Goal: Complete application form: Complete application form

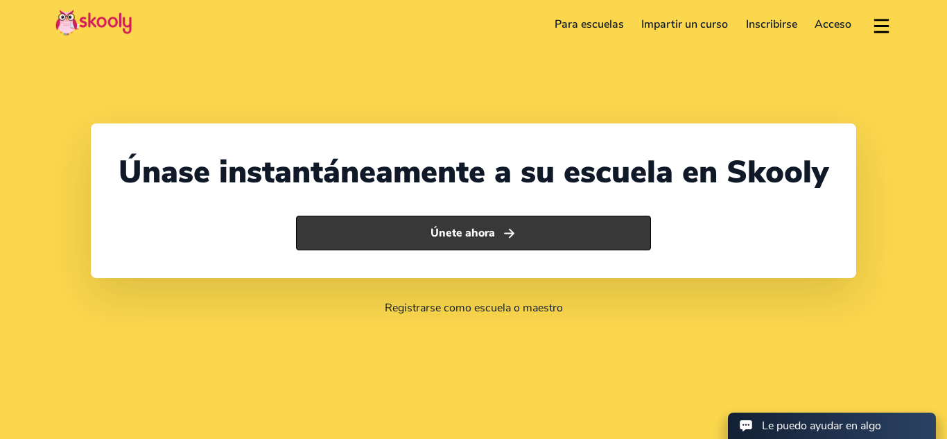
click at [560, 216] on button "Únete ahora" at bounding box center [473, 233] width 355 height 35
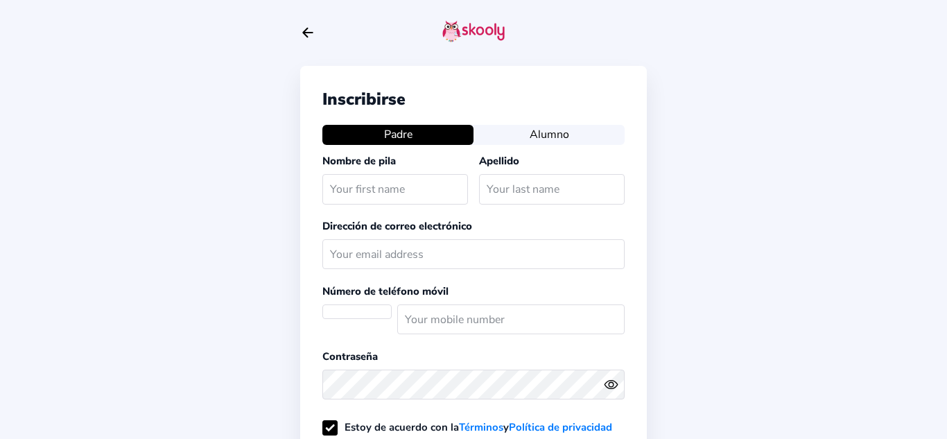
click at [570, 139] on button "Alumno" at bounding box center [549, 134] width 151 height 19
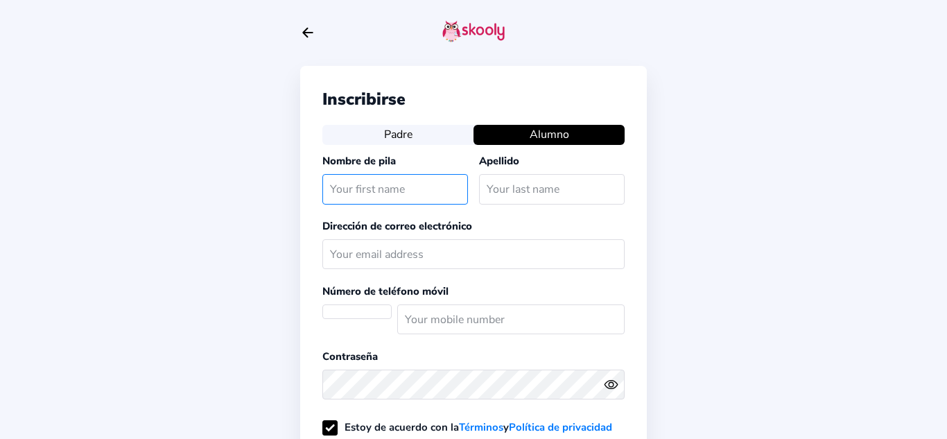
click at [447, 200] on input "text" at bounding box center [395, 189] width 146 height 30
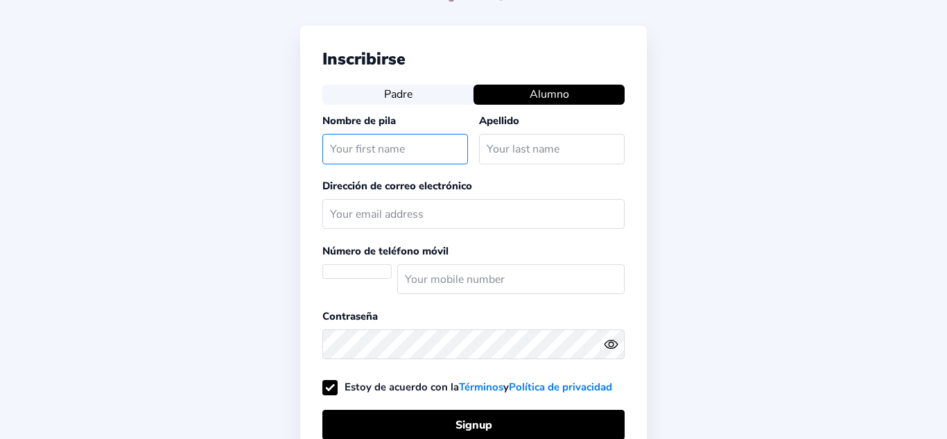
scroll to position [34, 0]
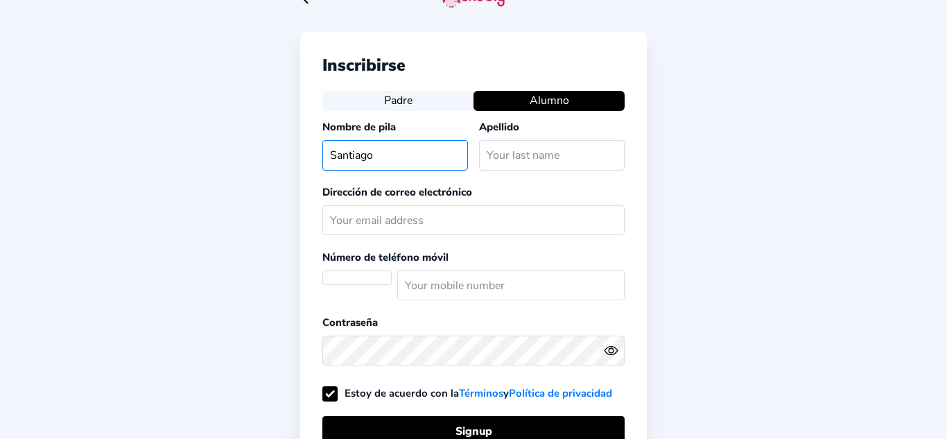
type input "[PERSON_NAME]"
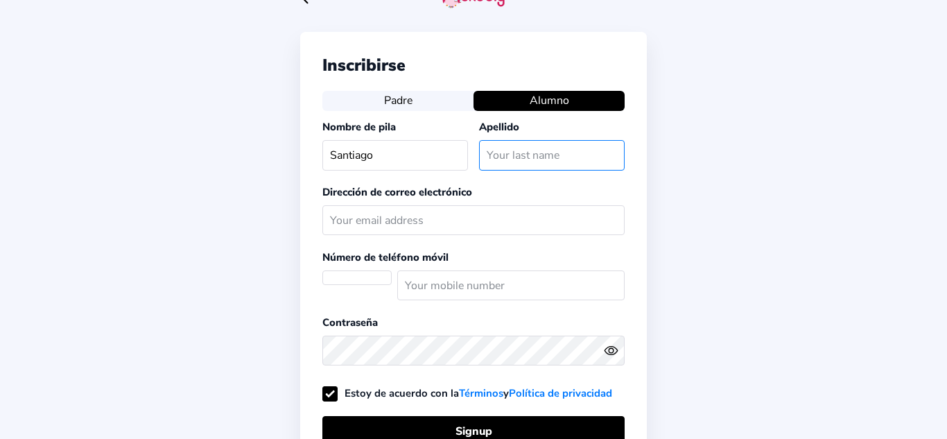
click at [584, 148] on input "text" at bounding box center [552, 155] width 146 height 30
type input "[PERSON_NAME]"
click at [707, 194] on div "Inscribirse Padre Alumno Nombre de pila Santiago Apellido Vera Dirección de cor…" at bounding box center [473, 298] width 947 height 665
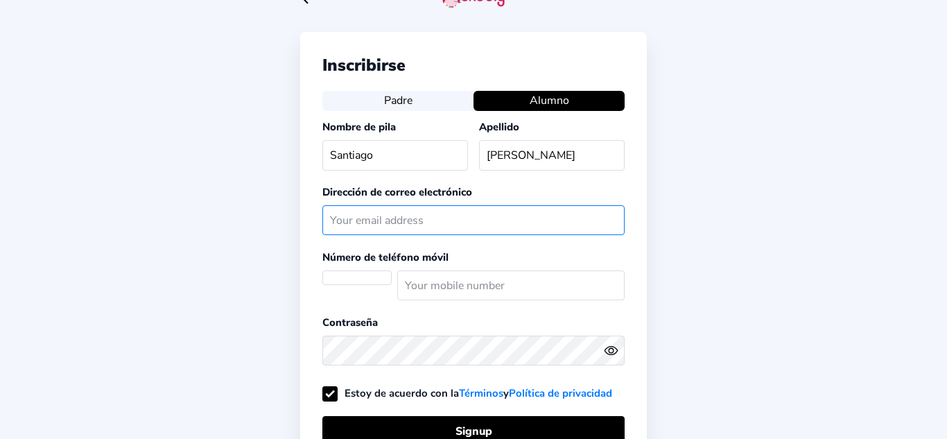
click at [575, 214] on input "text" at bounding box center [473, 220] width 302 height 30
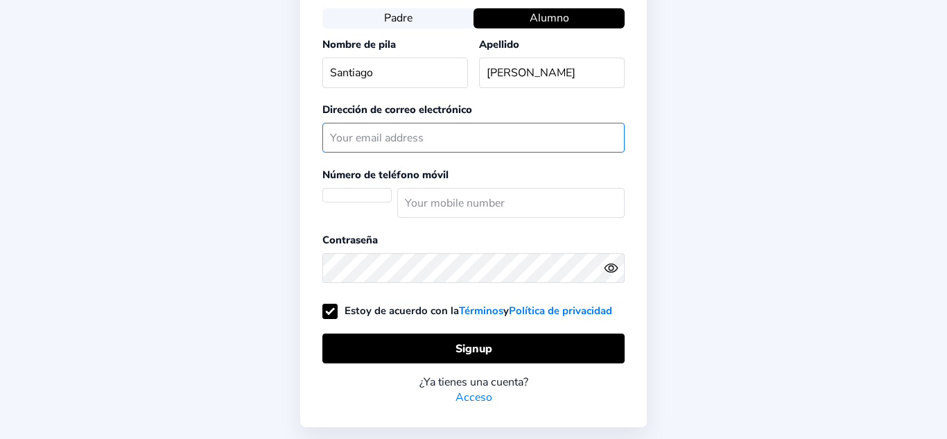
scroll to position [114, 0]
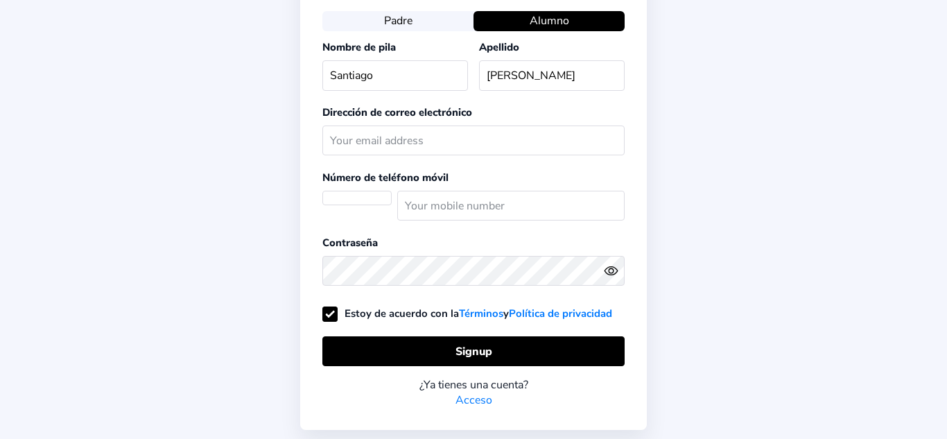
click at [342, 198] on select at bounding box center [356, 205] width 69 height 28
click at [354, 197] on select at bounding box center [356, 205] width 69 height 28
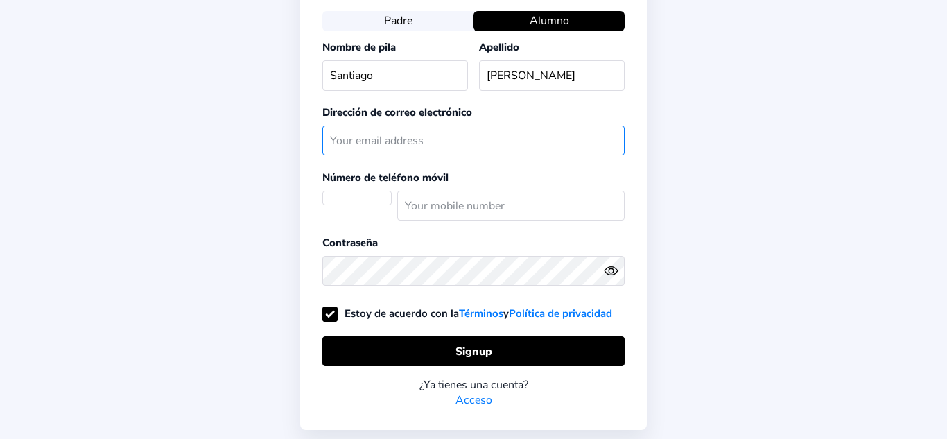
click at [452, 144] on input "text" at bounding box center [473, 140] width 302 height 30
type input "30patinoveraj@afftonschools.net"
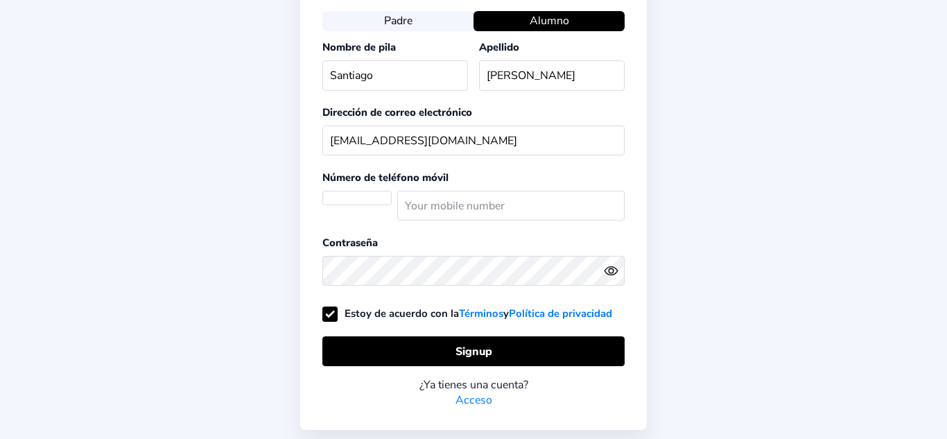
click at [926, 6] on div "Inscribirse Padre Alumno Nombre de pila Santiago Apellido Vera Dirección de cor…" at bounding box center [473, 218] width 947 height 665
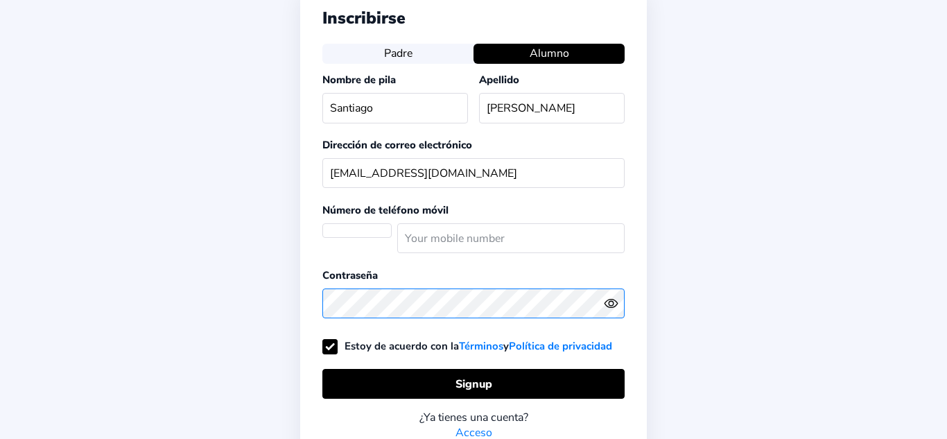
scroll to position [76, 0]
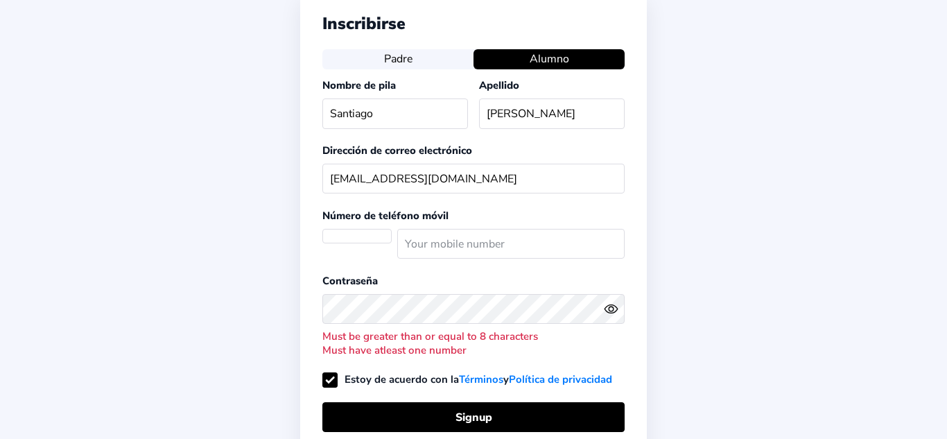
click at [604, 311] on icon "Eye" at bounding box center [611, 309] width 15 height 15
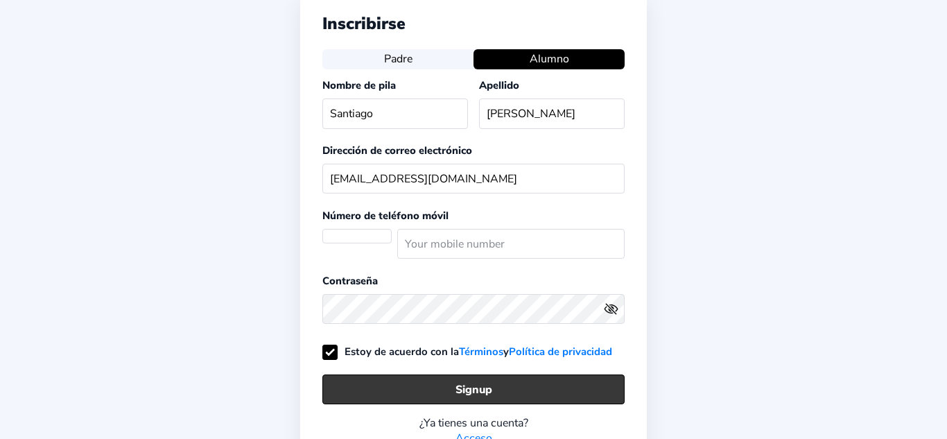
click at [578, 401] on button "Signup" at bounding box center [473, 389] width 302 height 30
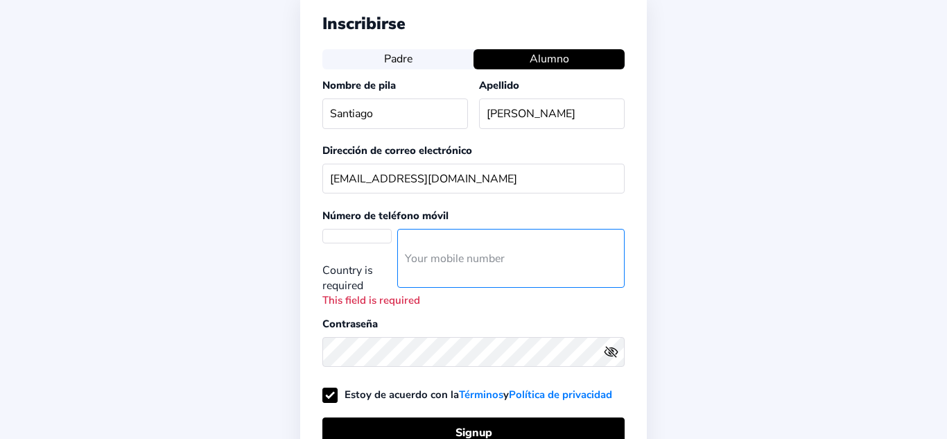
click at [523, 254] on input "number" at bounding box center [510, 258] width 227 height 59
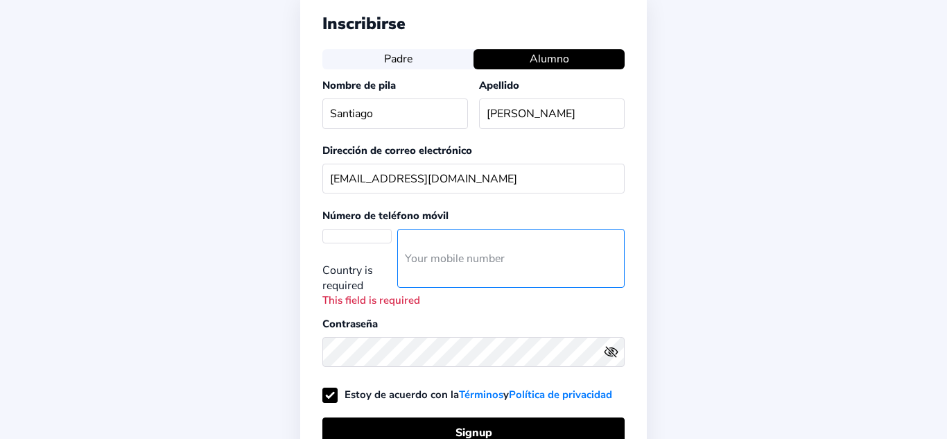
click at [523, 254] on input "number" at bounding box center [510, 258] width 227 height 59
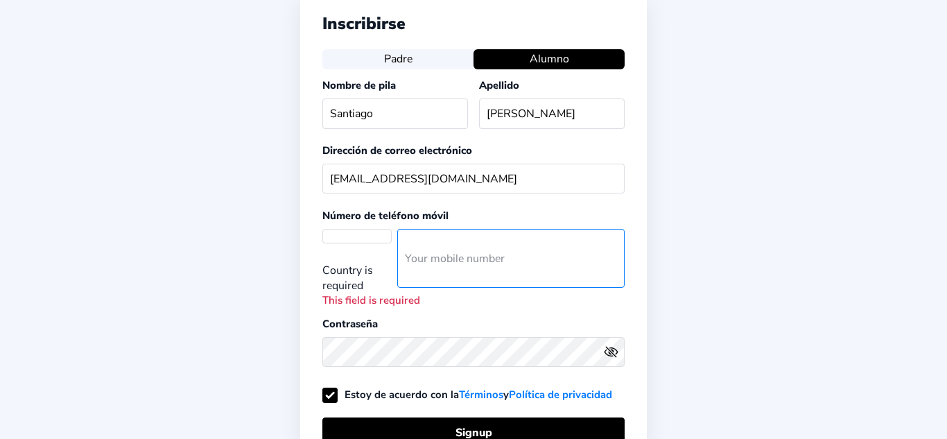
click at [523, 254] on input "number" at bounding box center [510, 258] width 227 height 59
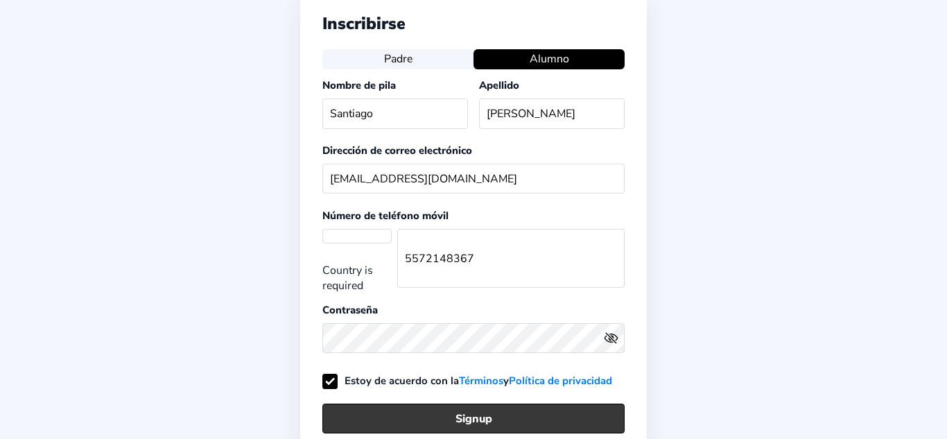
click at [560, 408] on button "Signup" at bounding box center [473, 419] width 302 height 30
click at [567, 412] on button "Signup" at bounding box center [473, 419] width 302 height 30
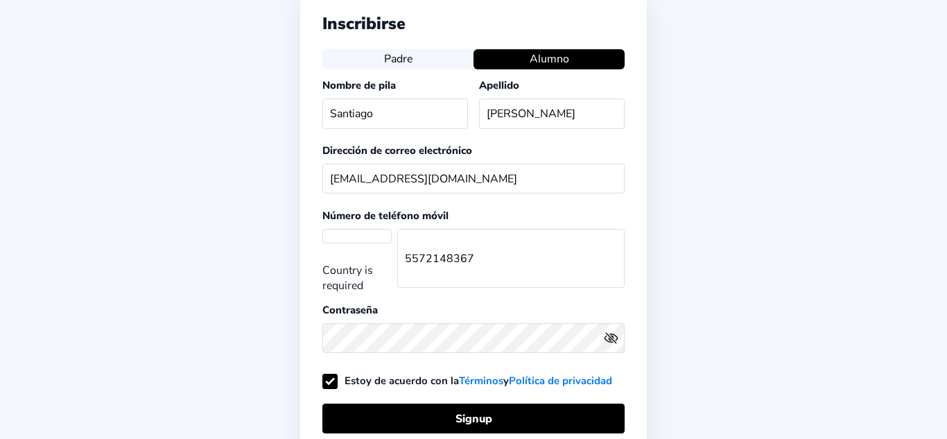
scroll to position [255, 0]
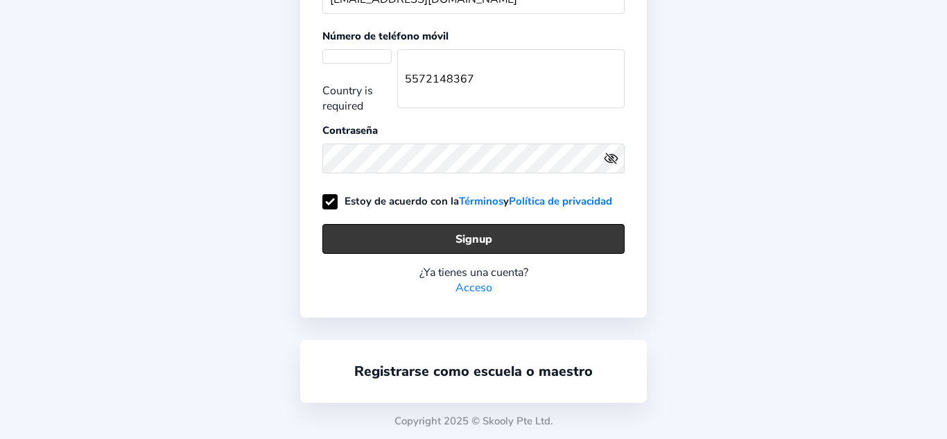
click at [590, 234] on button "Signup" at bounding box center [473, 239] width 302 height 30
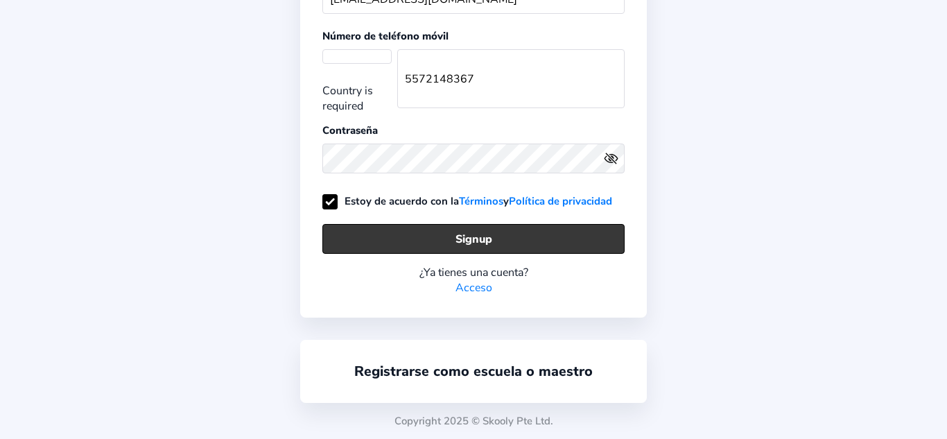
click at [590, 234] on button "Signup" at bounding box center [473, 239] width 302 height 30
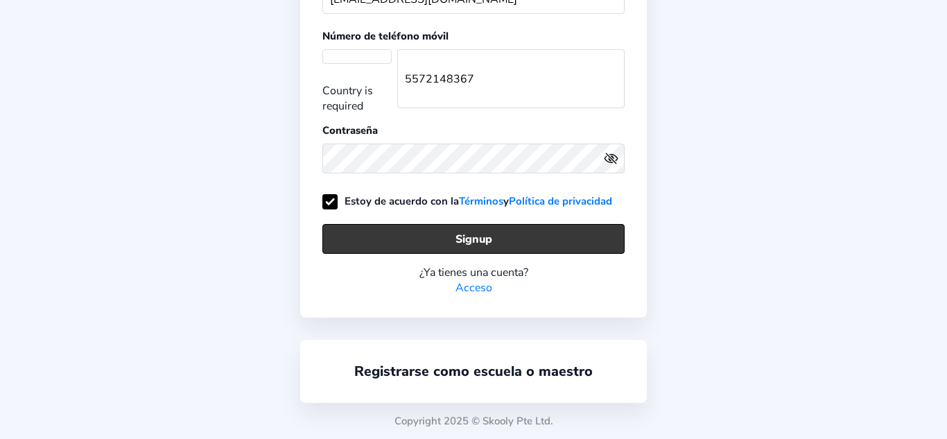
click at [591, 234] on button "Signup" at bounding box center [473, 239] width 302 height 30
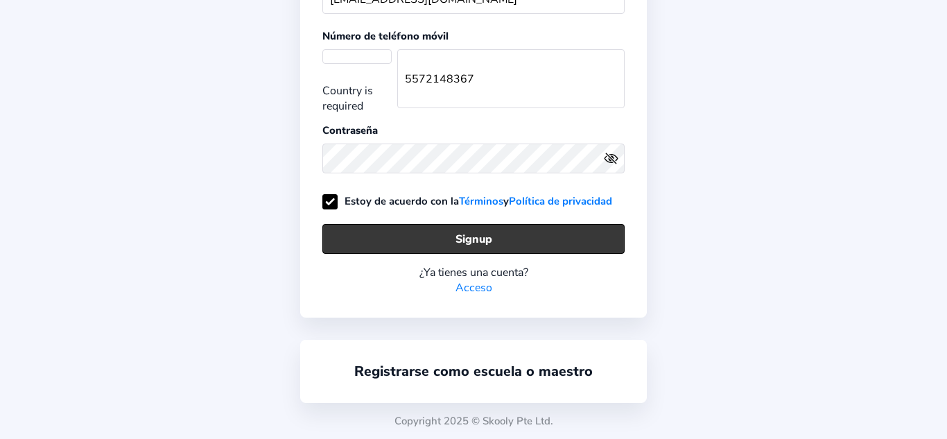
click at [591, 234] on button "Signup" at bounding box center [473, 239] width 302 height 30
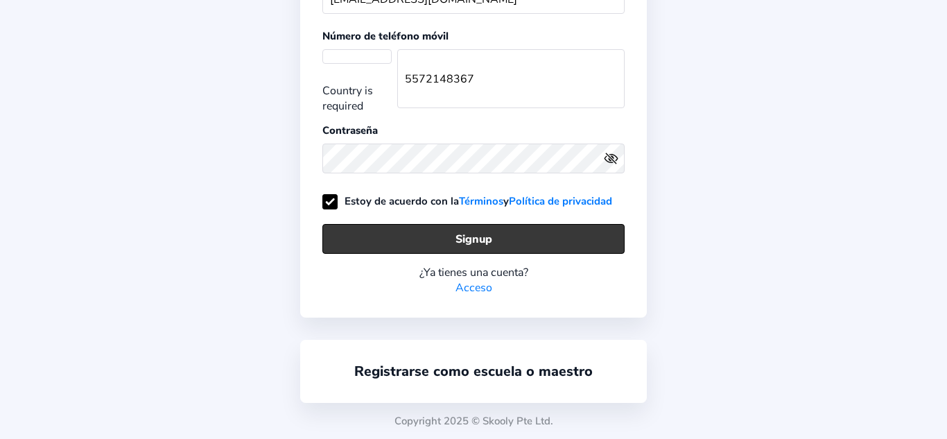
click at [591, 234] on button "Signup" at bounding box center [473, 239] width 302 height 30
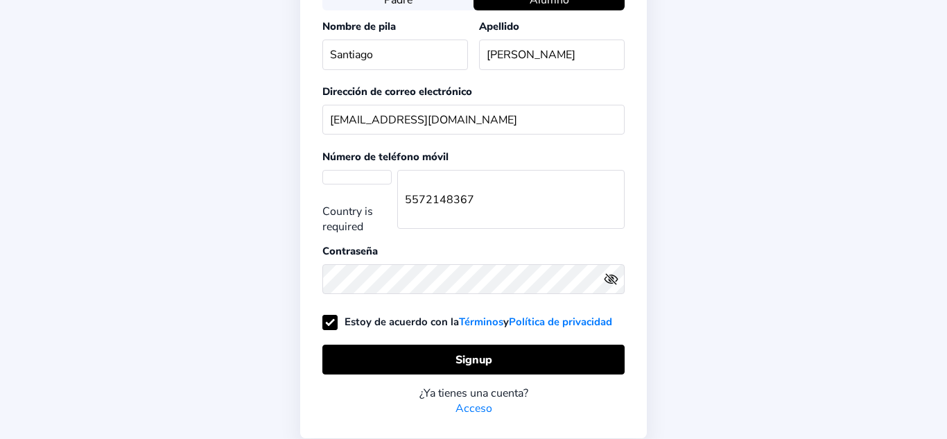
scroll to position [137, 0]
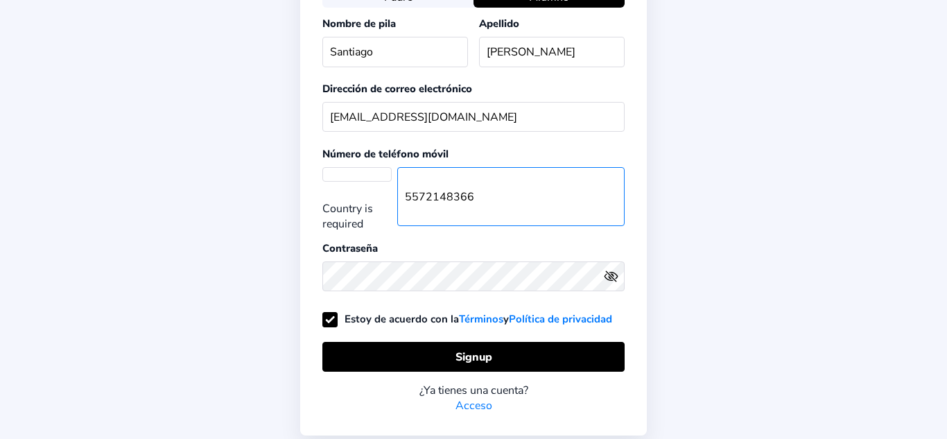
click at [615, 201] on input "5572148366" at bounding box center [510, 196] width 227 height 59
click at [616, 203] on input "5572148365" at bounding box center [510, 196] width 227 height 59
click at [616, 203] on input "5572148364" at bounding box center [510, 196] width 227 height 59
click at [613, 194] on input "5572148365" at bounding box center [510, 196] width 227 height 59
click at [613, 194] on input "5572148366" at bounding box center [510, 196] width 227 height 59
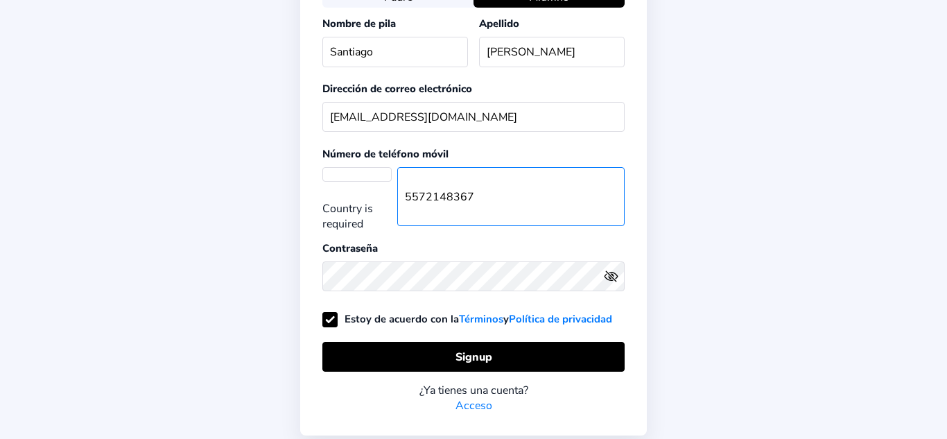
click at [614, 193] on input "5572148367" at bounding box center [510, 196] width 227 height 59
click at [551, 183] on input "5572148367" at bounding box center [510, 196] width 227 height 59
type input "5"
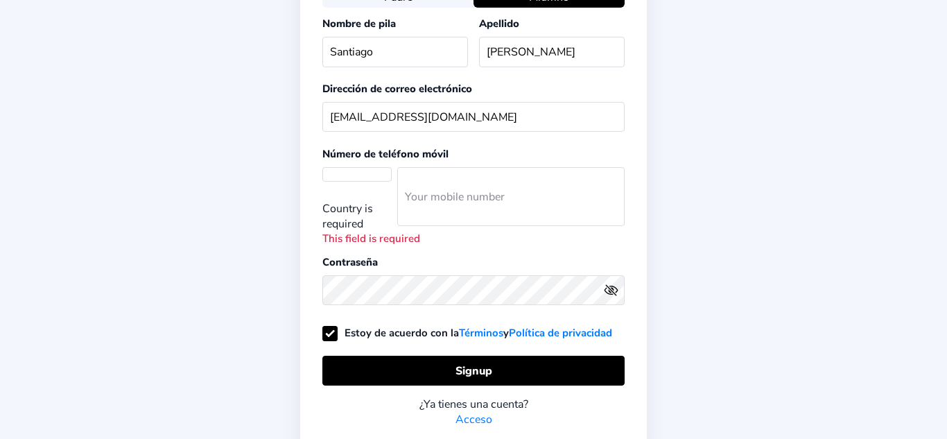
click at [386, 168] on select at bounding box center [356, 181] width 69 height 28
click at [373, 171] on select at bounding box center [356, 181] width 69 height 28
click at [374, 174] on select at bounding box center [356, 181] width 69 height 28
click at [354, 175] on select at bounding box center [356, 181] width 69 height 28
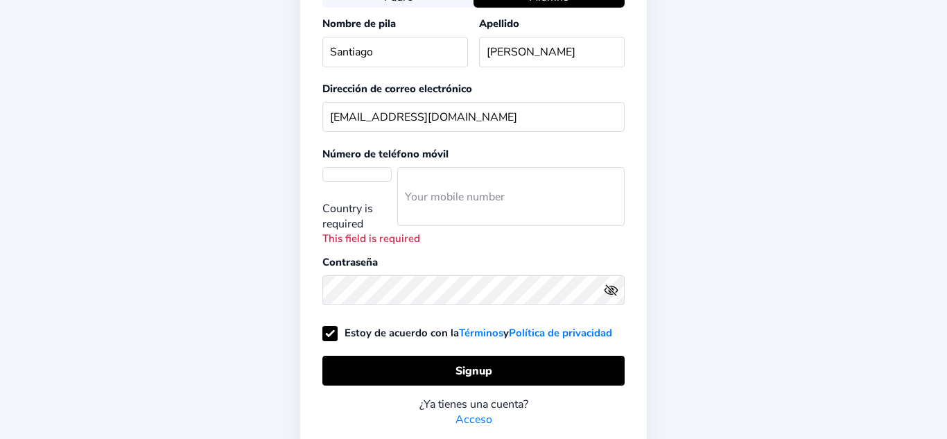
click at [354, 175] on select at bounding box center [356, 181] width 69 height 28
click at [467, 218] on input "number" at bounding box center [510, 196] width 227 height 59
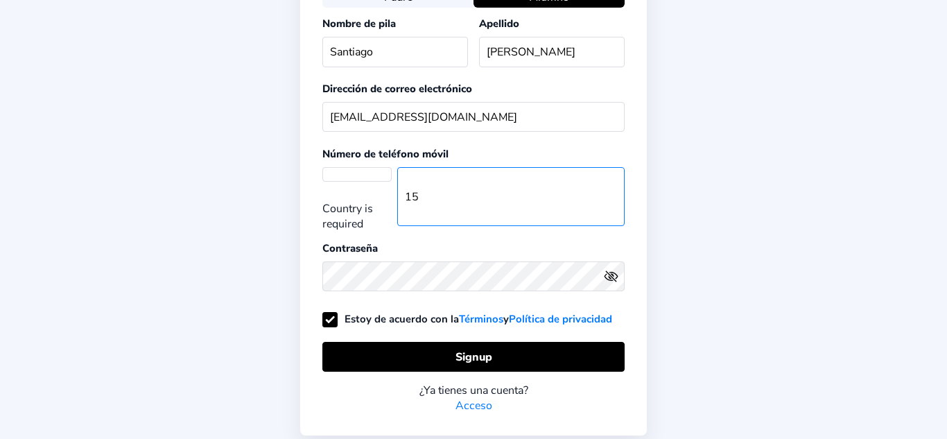
type input "1"
type input "5572148367"
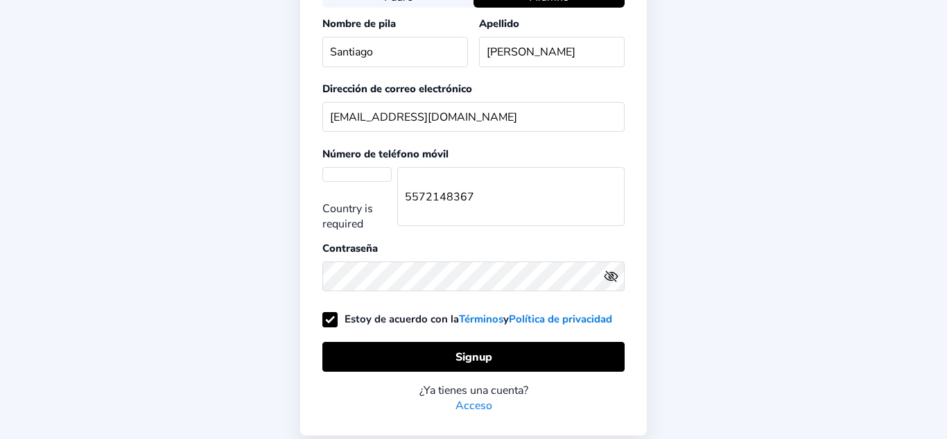
click at [519, 372] on div "¿Ya tienes una cuenta? Acceso" at bounding box center [473, 393] width 302 height 42
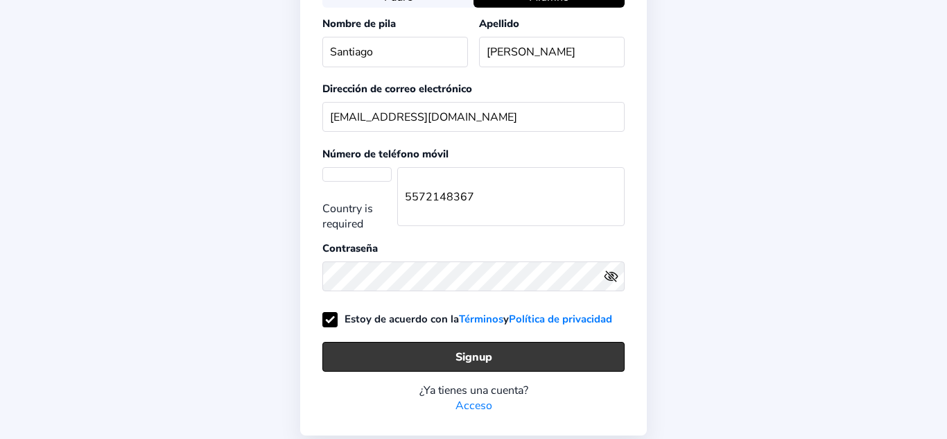
click at [516, 365] on button "Signup" at bounding box center [473, 357] width 302 height 30
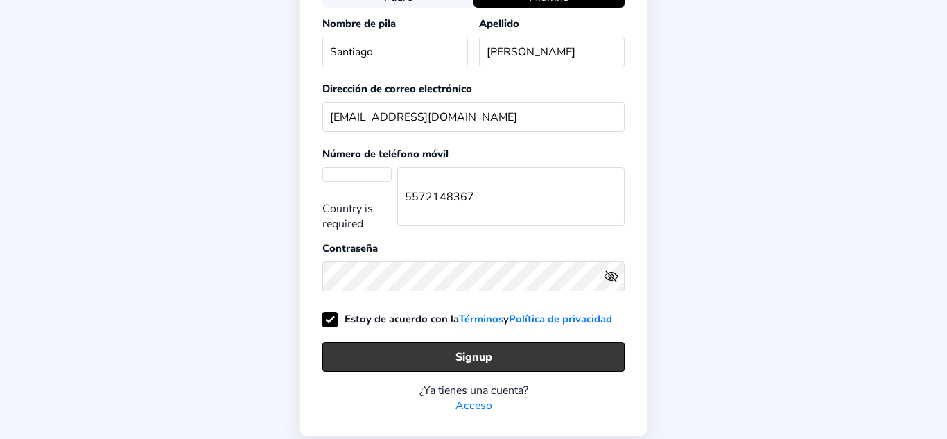
click at [516, 365] on button "Signup" at bounding box center [473, 357] width 302 height 30
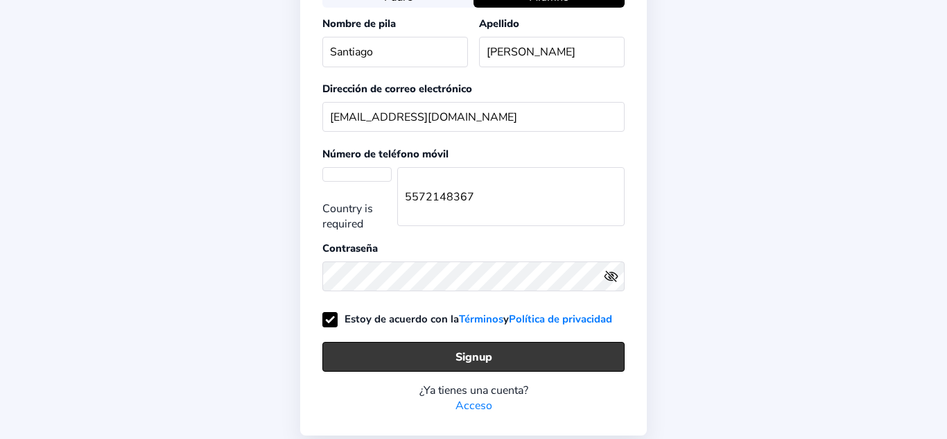
click at [516, 365] on button "Signup" at bounding box center [473, 357] width 302 height 30
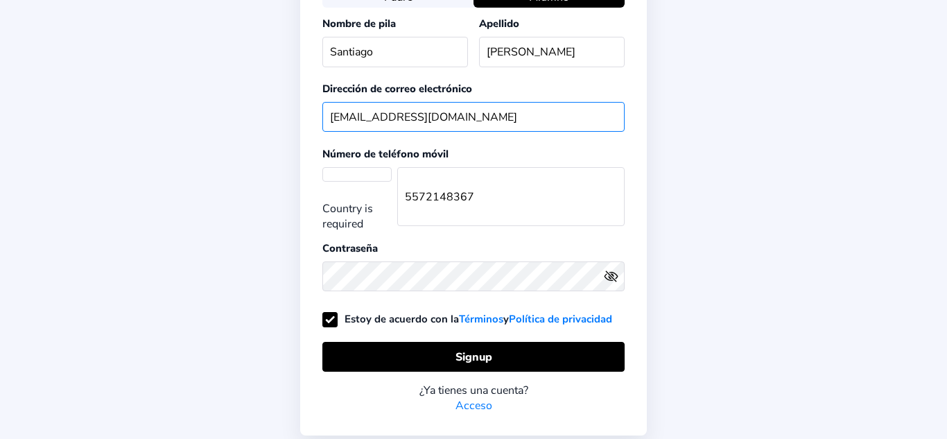
drag, startPoint x: 329, startPoint y: 117, endPoint x: 542, endPoint y: 121, distance: 213.6
click at [542, 121] on input "30patinoveraj@afftonschools.net" at bounding box center [473, 117] width 302 height 30
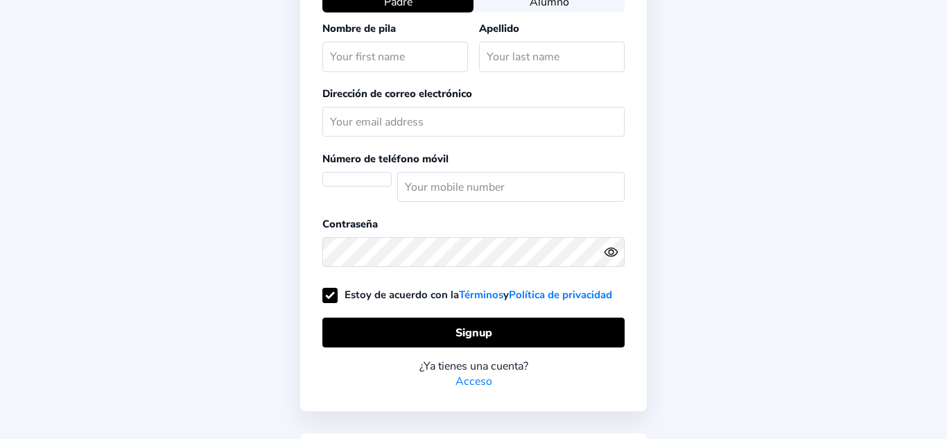
click at [562, 10] on button "Alumno" at bounding box center [549, 1] width 151 height 19
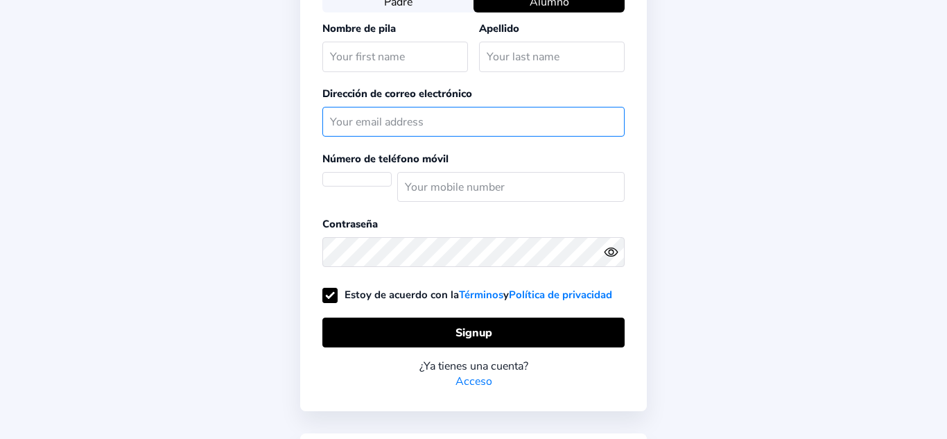
click at [553, 126] on input "text" at bounding box center [473, 122] width 302 height 30
paste input "[EMAIL_ADDRESS][DOMAIN_NAME]"
type input "[EMAIL_ADDRESS][DOMAIN_NAME]"
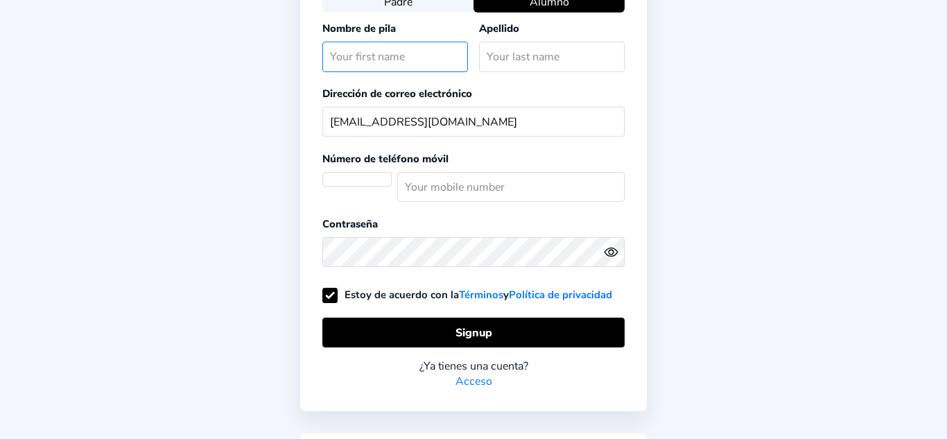
click at [444, 60] on input "text" at bounding box center [395, 57] width 146 height 30
type input "[PERSON_NAME]"
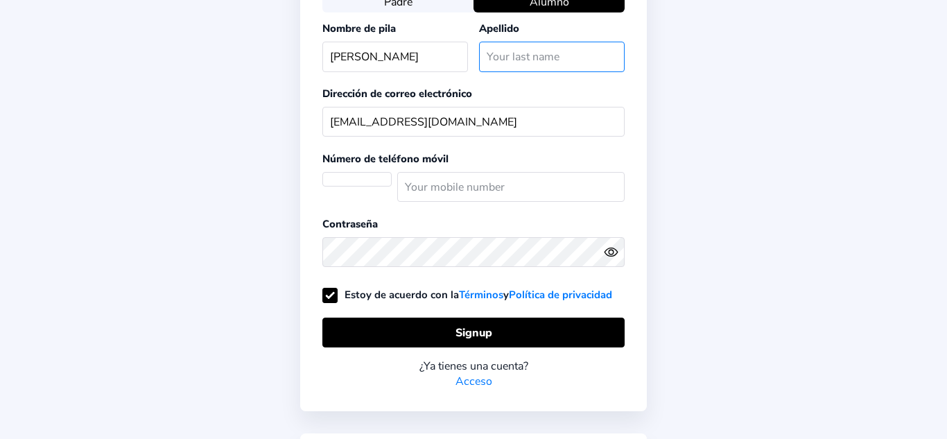
click at [536, 44] on input "text" at bounding box center [552, 57] width 146 height 30
type input "[PERSON_NAME]"
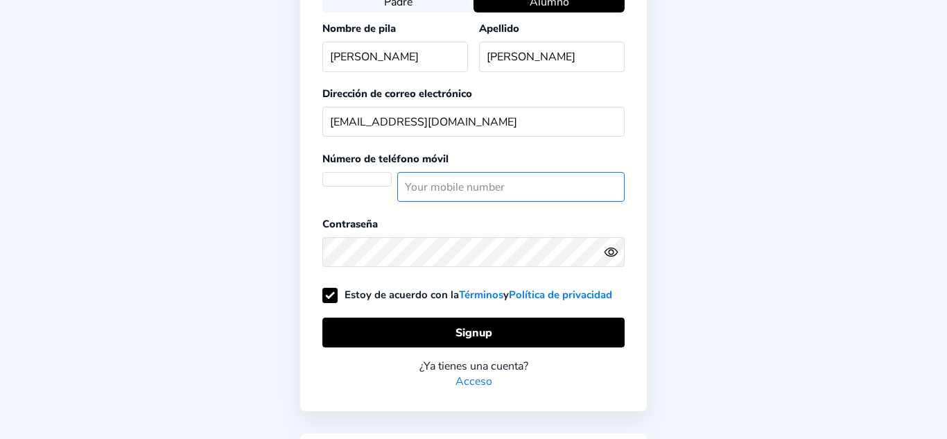
click at [523, 182] on input "number" at bounding box center [510, 187] width 227 height 30
type input "5572148367"
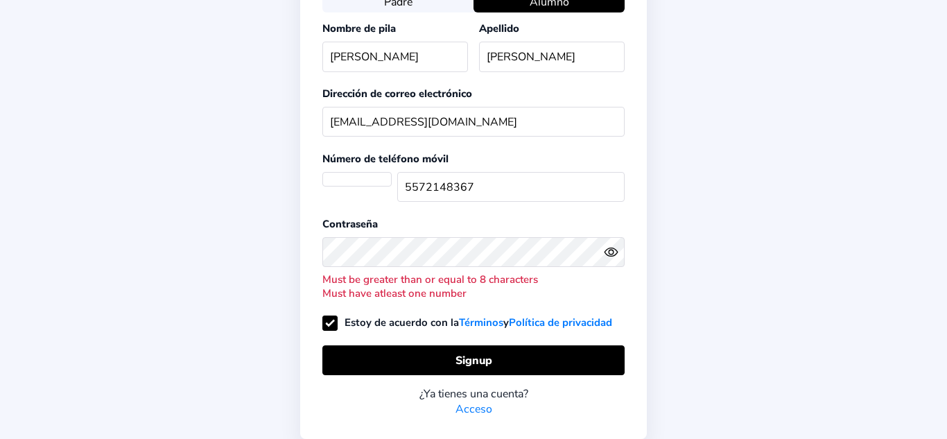
click at [608, 257] on icon "Eye" at bounding box center [611, 252] width 15 height 15
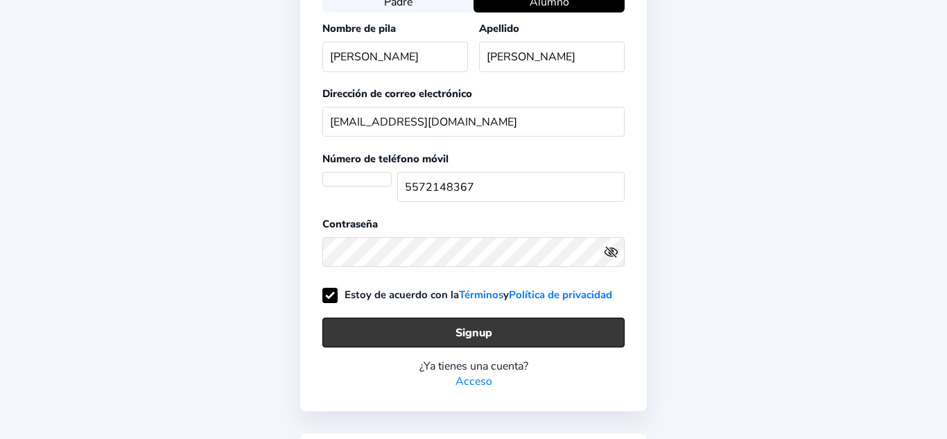
click at [589, 320] on button "Signup" at bounding box center [473, 333] width 302 height 30
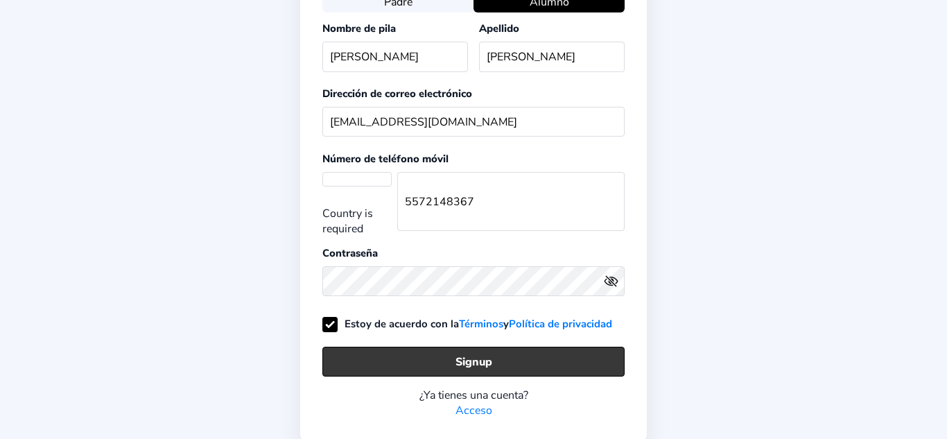
click at [597, 363] on button "Signup" at bounding box center [473, 362] width 302 height 30
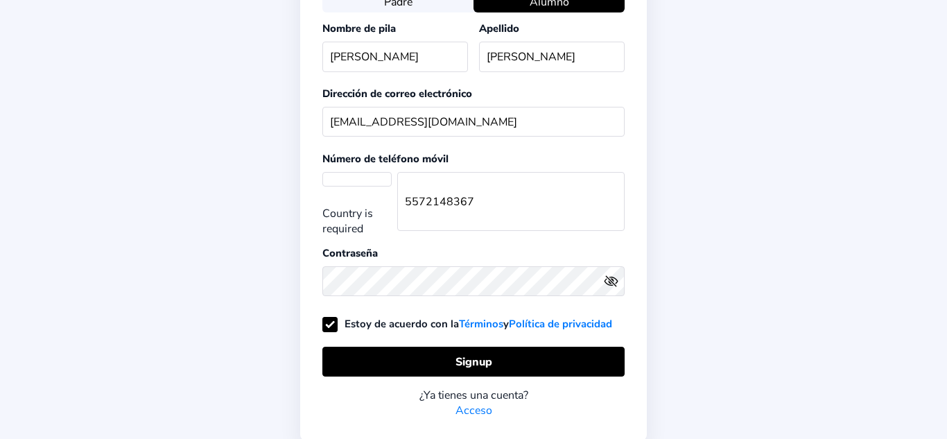
click at [345, 214] on div "Country is required" at bounding box center [359, 221] width 75 height 31
click at [331, 191] on select at bounding box center [356, 186] width 69 height 28
click at [351, 187] on select at bounding box center [356, 186] width 69 height 28
click at [370, 184] on select at bounding box center [356, 186] width 69 height 28
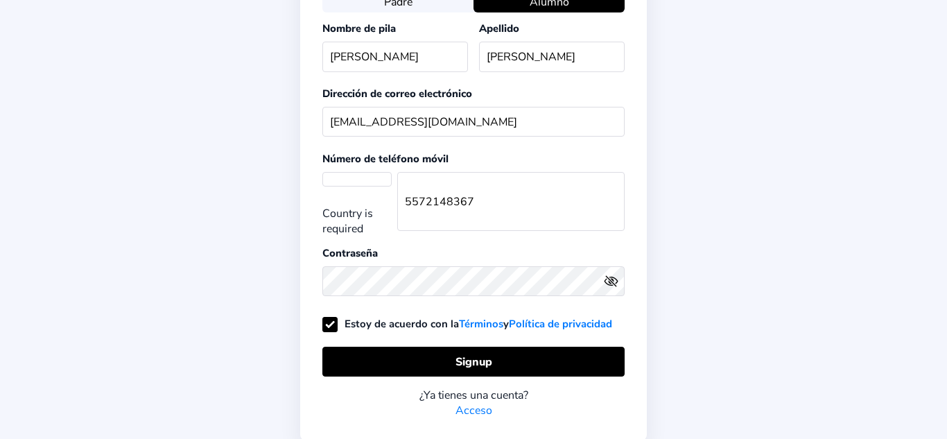
click at [370, 184] on select at bounding box center [356, 186] width 69 height 28
click at [356, 178] on select at bounding box center [356, 186] width 69 height 28
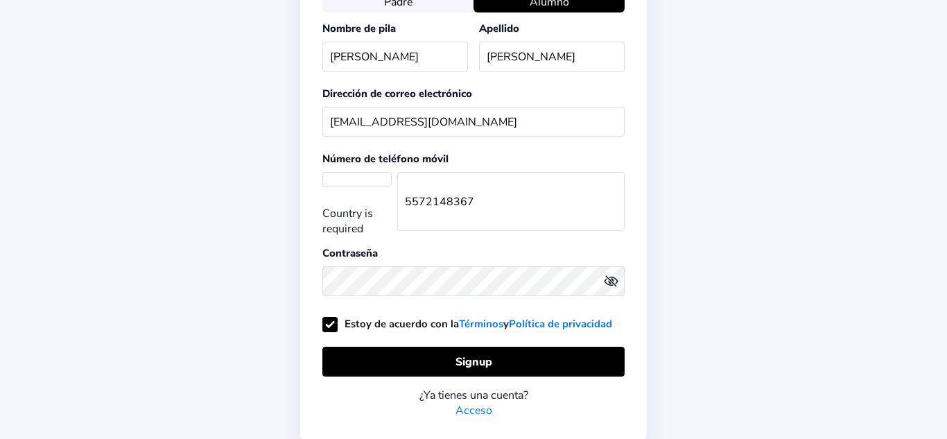
click at [356, 178] on select at bounding box center [356, 186] width 69 height 28
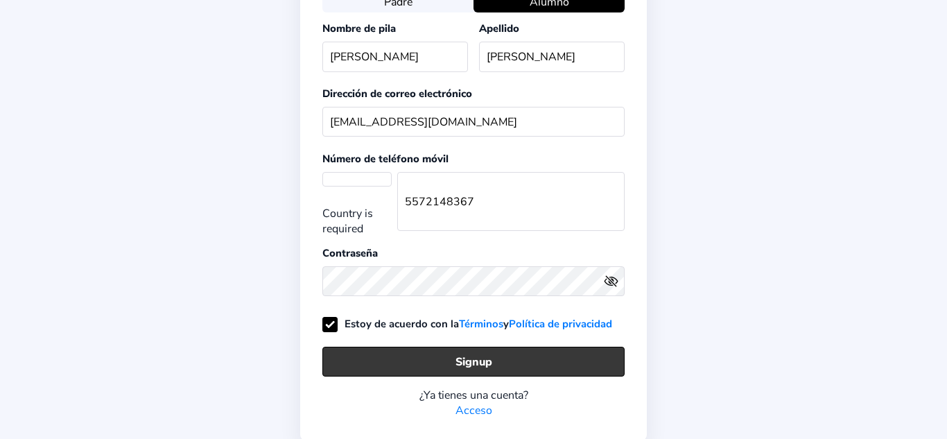
click at [579, 358] on button "Signup" at bounding box center [473, 362] width 302 height 30
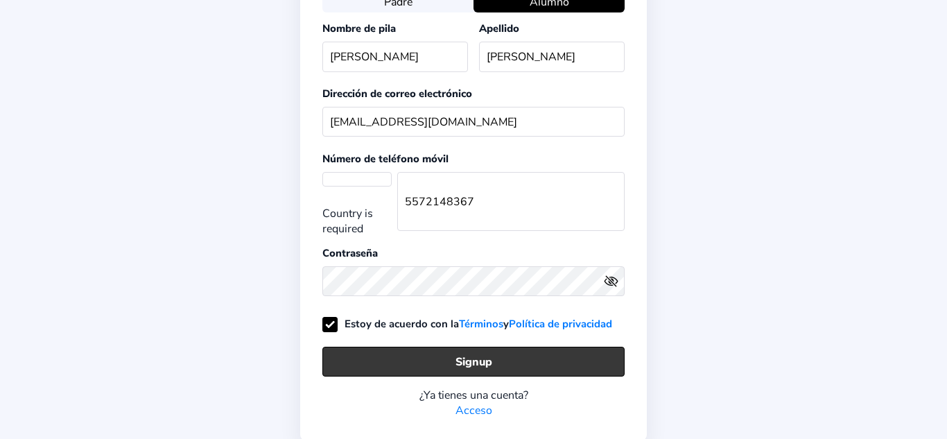
click at [579, 358] on button "Signup" at bounding box center [473, 362] width 302 height 30
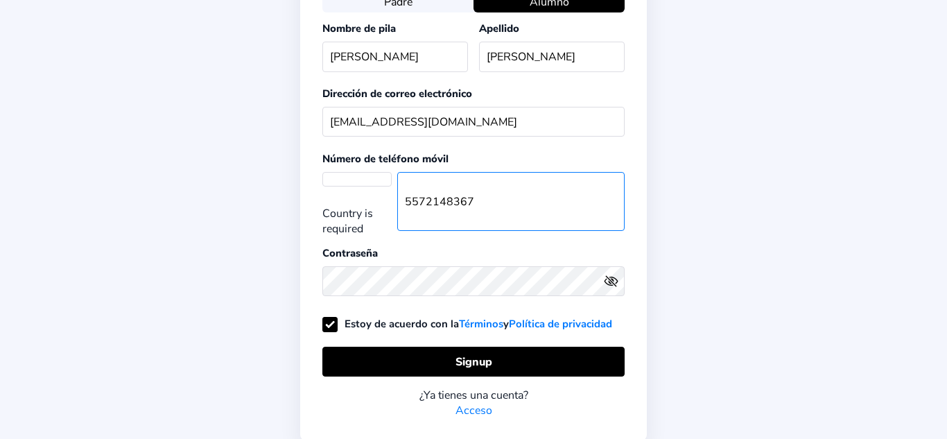
click at [400, 185] on input "5572148367" at bounding box center [510, 201] width 227 height 59
click at [355, 178] on select at bounding box center [356, 186] width 69 height 28
click at [390, 196] on select at bounding box center [356, 186] width 69 height 28
click at [385, 196] on select at bounding box center [356, 186] width 69 height 28
click at [386, 196] on select at bounding box center [356, 186] width 69 height 28
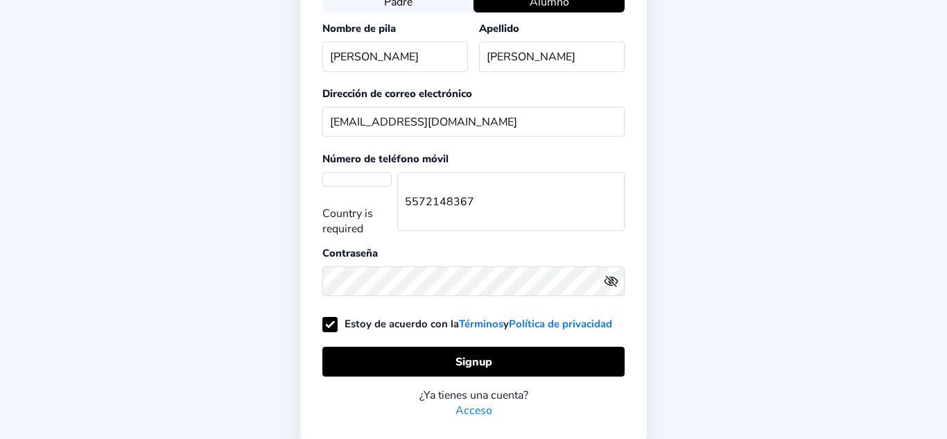
click at [386, 196] on select at bounding box center [356, 186] width 69 height 28
click at [386, 198] on select at bounding box center [356, 186] width 69 height 28
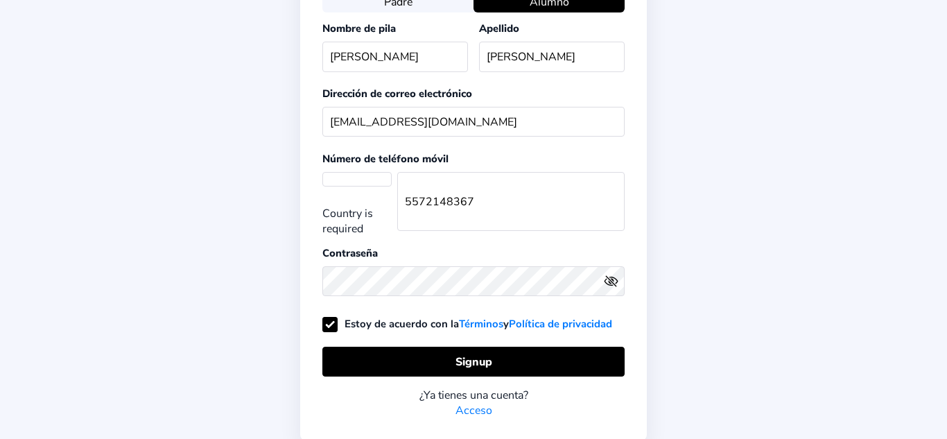
click at [386, 198] on select at bounding box center [356, 186] width 69 height 28
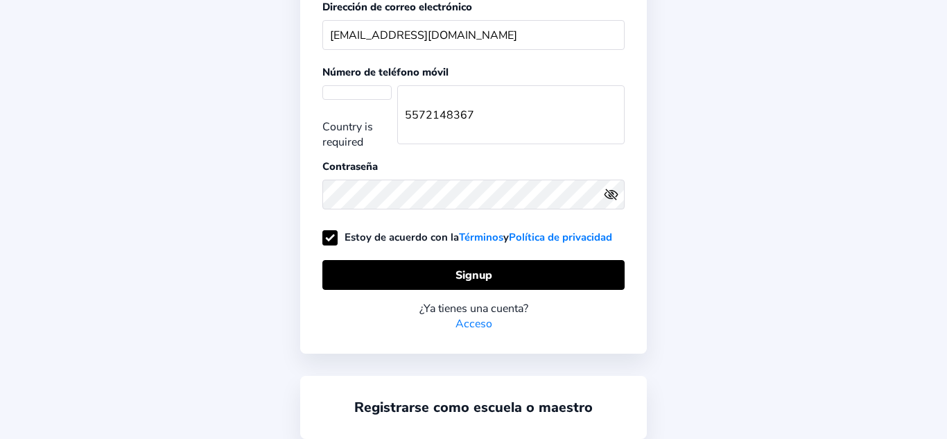
scroll to position [212, 0]
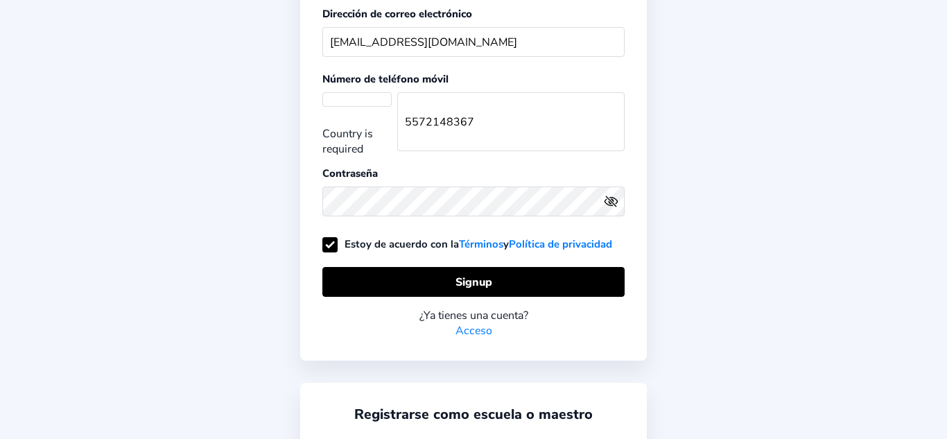
click at [357, 101] on select at bounding box center [356, 106] width 69 height 28
click at [368, 114] on select at bounding box center [356, 106] width 69 height 28
click at [367, 112] on select at bounding box center [356, 106] width 69 height 28
click at [368, 116] on select at bounding box center [356, 106] width 69 height 28
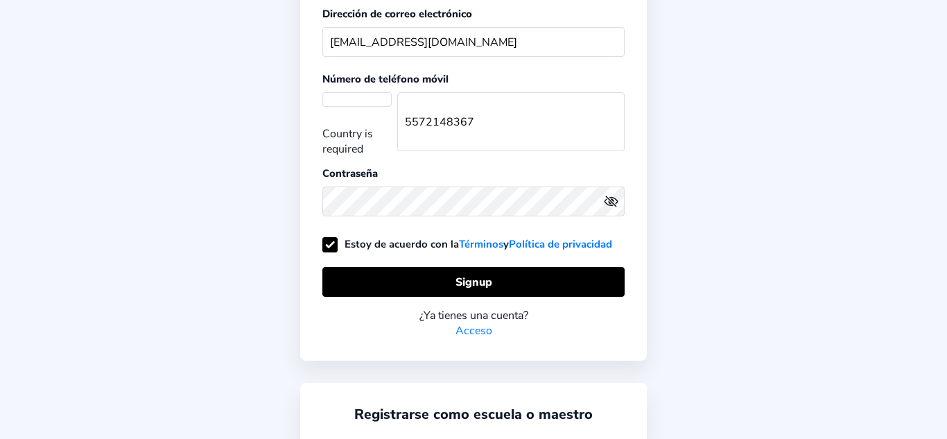
click at [374, 119] on select at bounding box center [356, 106] width 69 height 28
click at [372, 116] on select at bounding box center [356, 106] width 69 height 28
click at [375, 117] on select at bounding box center [356, 106] width 69 height 28
click at [365, 93] on select at bounding box center [356, 106] width 69 height 28
click at [382, 94] on select at bounding box center [356, 106] width 69 height 28
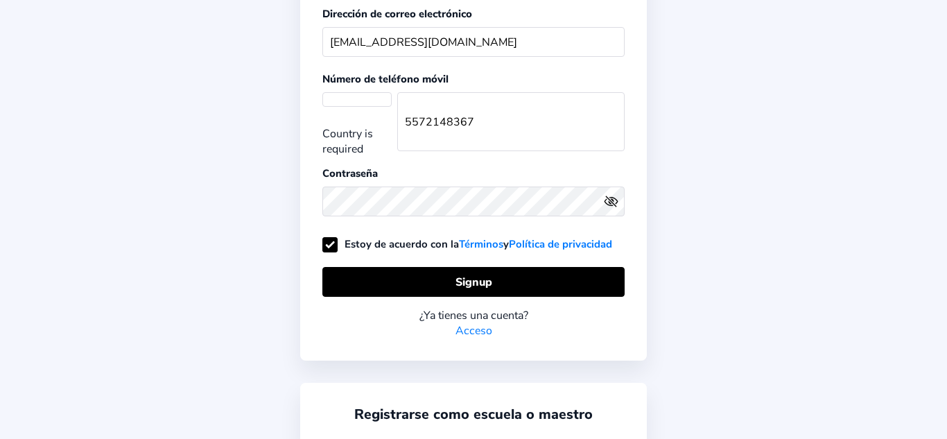
scroll to position [255, 0]
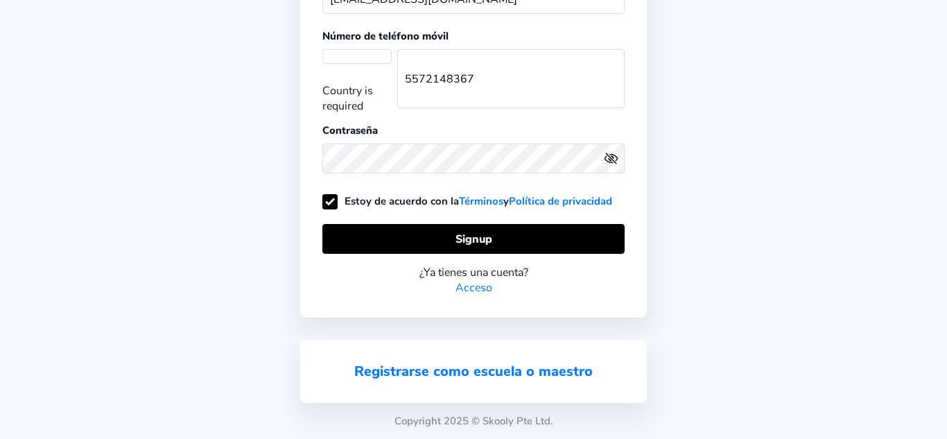
click at [543, 374] on link "Registrarse como escuela o maestro" at bounding box center [473, 371] width 239 height 19
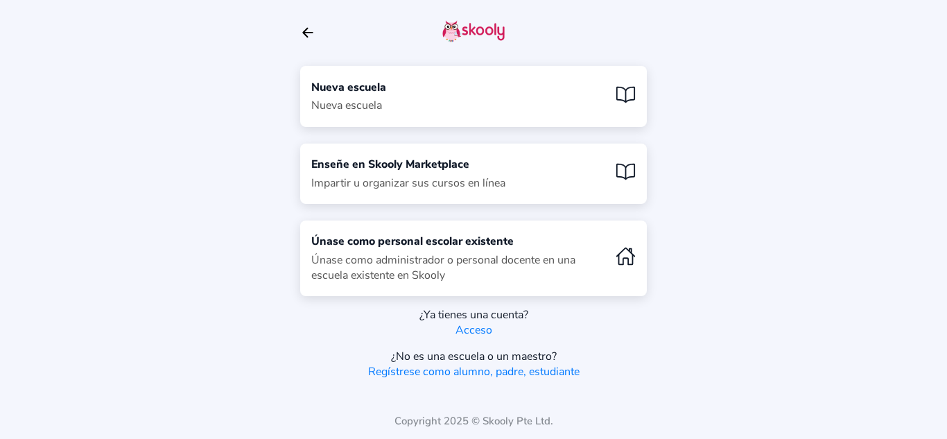
click at [578, 78] on div "Nueva escuela Nueva escuela" at bounding box center [473, 96] width 347 height 60
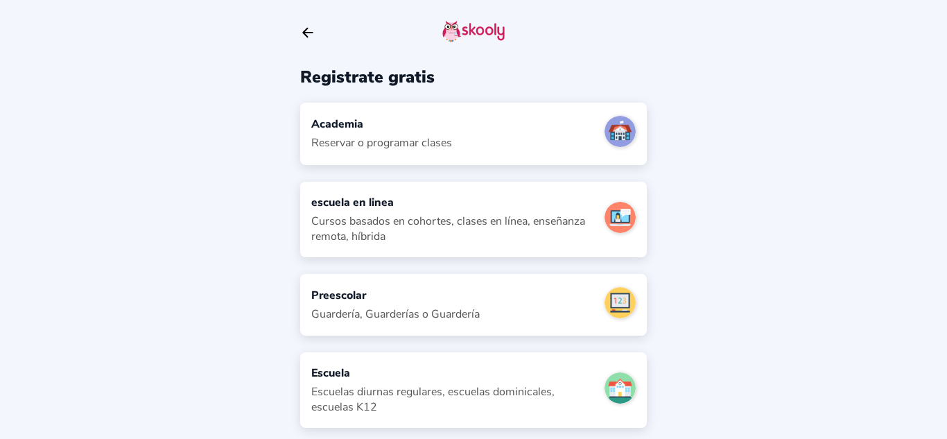
click at [309, 29] on icon "Arrow Back" at bounding box center [307, 32] width 15 height 15
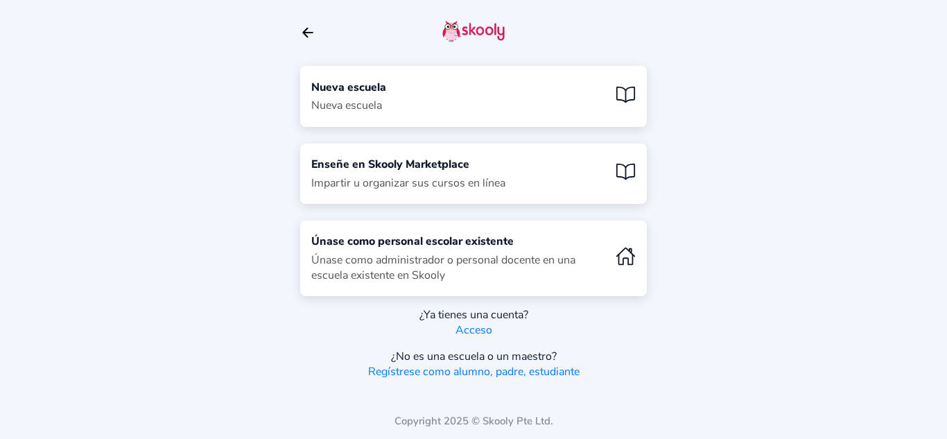
click at [579, 79] on div "Nueva escuela Nueva escuela" at bounding box center [473, 96] width 347 height 60
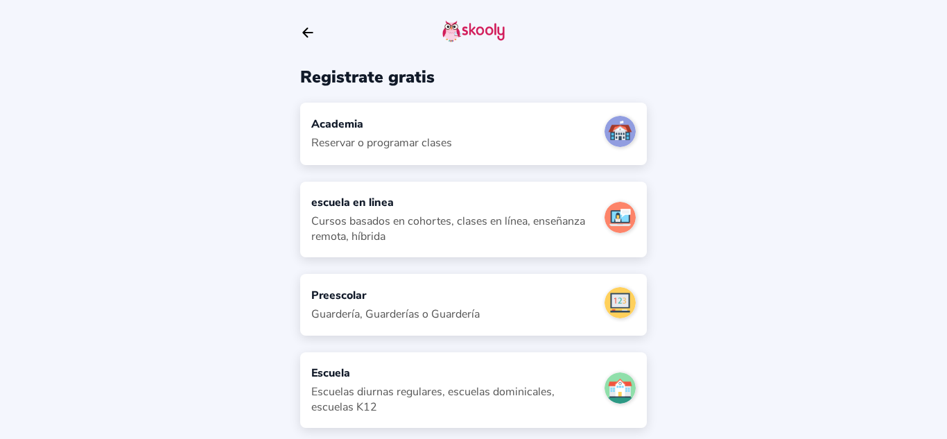
scroll to position [36, 0]
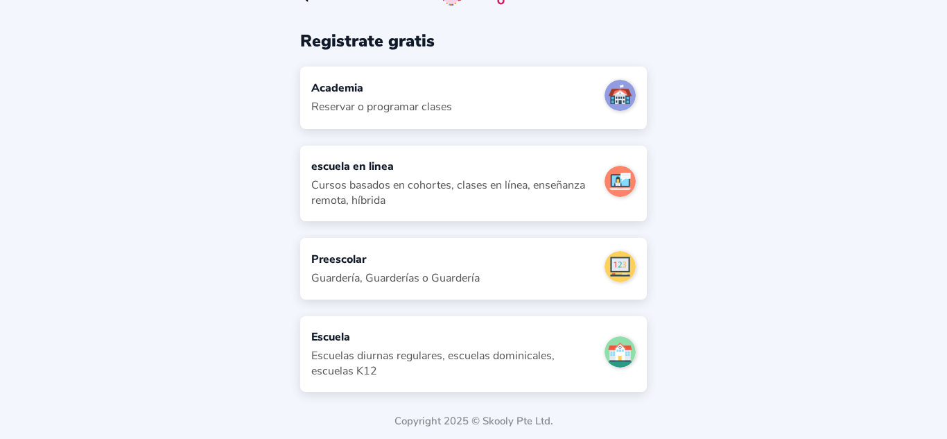
click at [565, 349] on div "Escuelas diurnas regulares, escuelas dominicales, escuelas K12" at bounding box center [452, 363] width 282 height 31
